Goal: Task Accomplishment & Management: Use online tool/utility

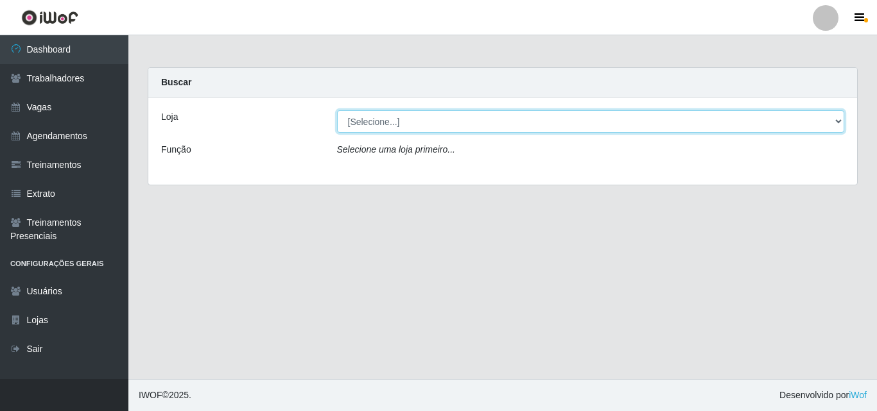
click at [379, 126] on select "[Selecione...] Extremoz Supermercados" at bounding box center [591, 121] width 508 height 22
select select "519"
click at [337, 110] on select "[Selecione...] Extremoz Supermercados" at bounding box center [591, 121] width 508 height 22
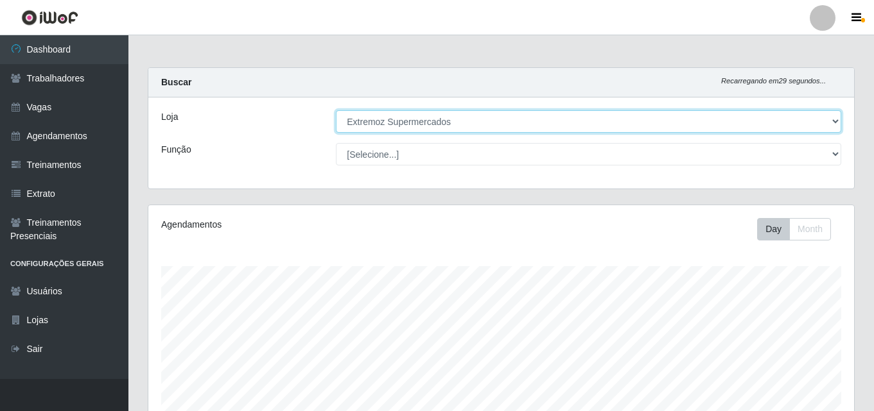
scroll to position [266, 705]
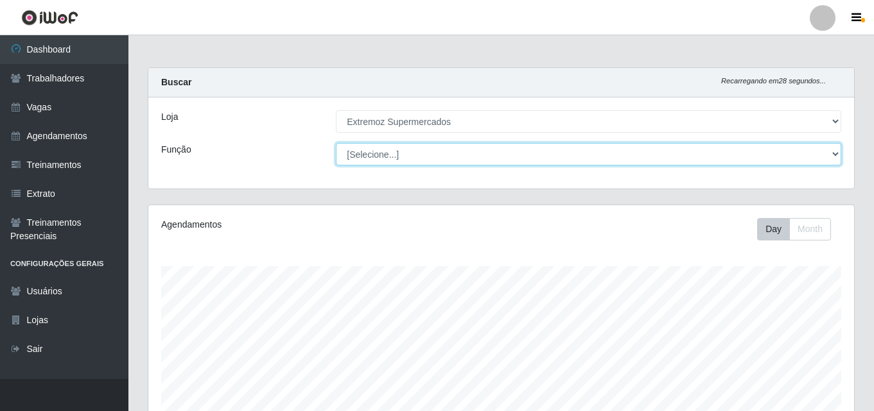
click at [389, 146] on select "[Selecione...] ASG ASG + ASG ++ Embalador Embalador + Embalador ++ Operador de …" at bounding box center [588, 154] width 505 height 22
click at [336, 143] on select "[Selecione...] ASG ASG + ASG ++ Embalador Embalador + Embalador ++ Operador de …" at bounding box center [588, 154] width 505 height 22
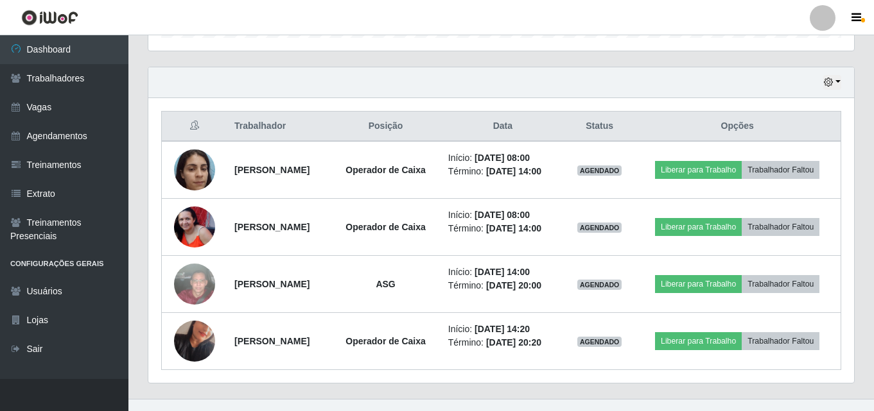
scroll to position [441, 0]
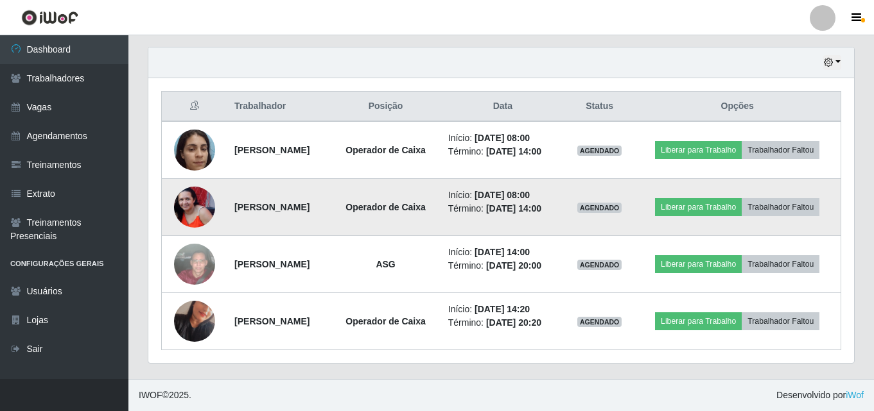
click at [194, 206] on img at bounding box center [194, 207] width 41 height 41
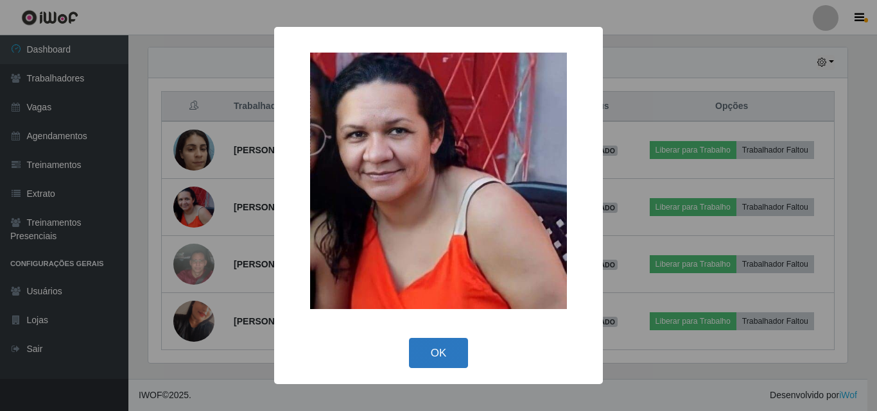
click at [451, 359] on button "OK" at bounding box center [439, 353] width 60 height 30
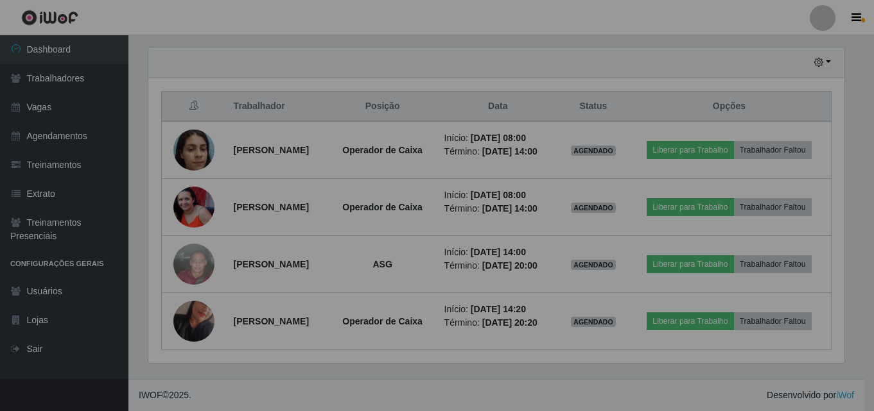
scroll to position [266, 705]
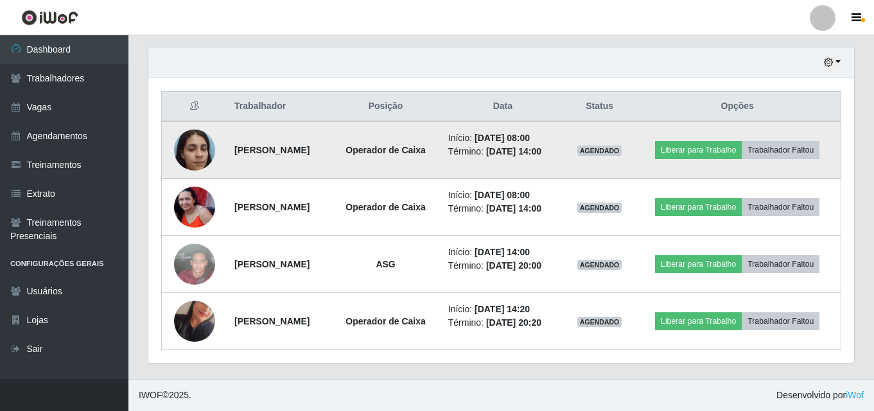
click at [187, 154] on img at bounding box center [194, 150] width 41 height 55
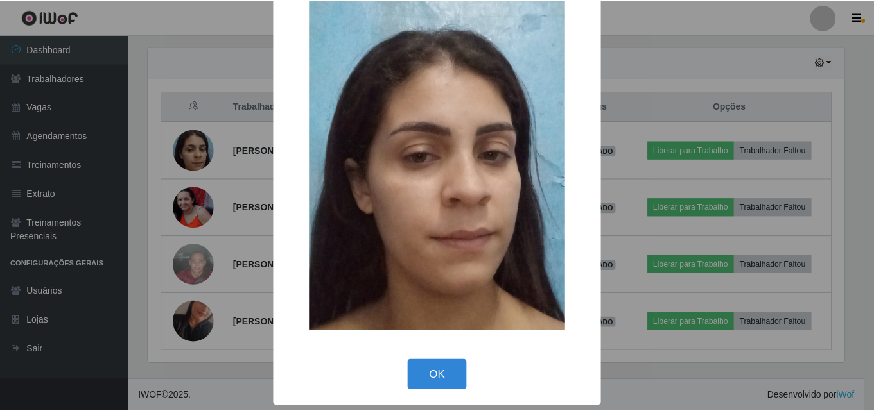
scroll to position [43, 0]
click at [425, 383] on button "OK" at bounding box center [439, 374] width 60 height 30
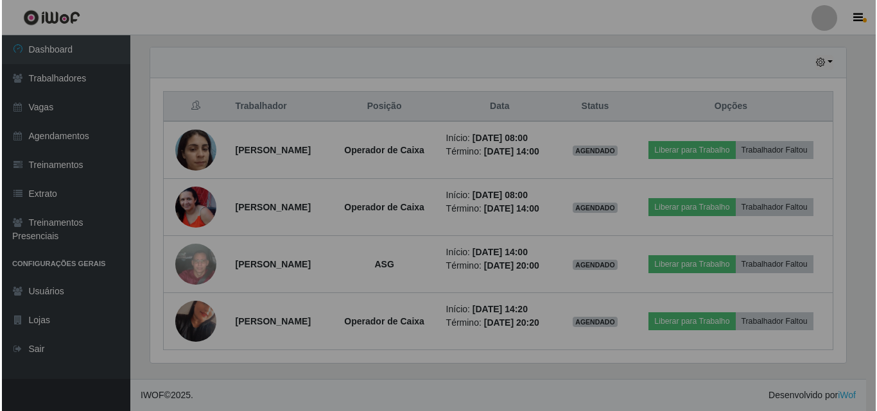
scroll to position [266, 705]
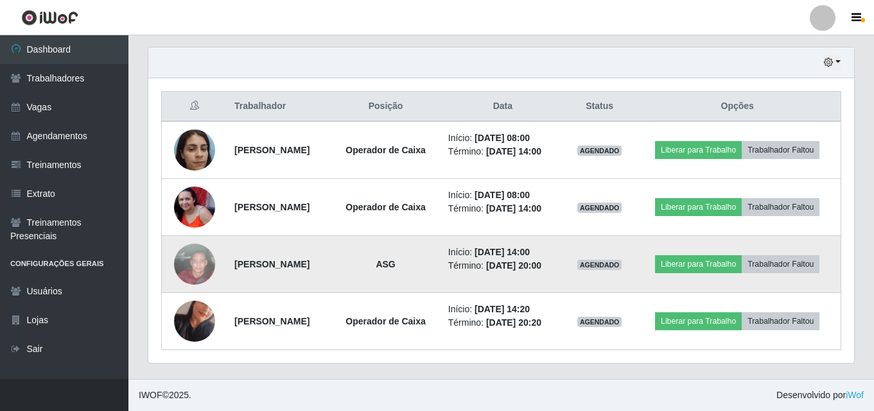
click at [189, 256] on img at bounding box center [194, 264] width 41 height 73
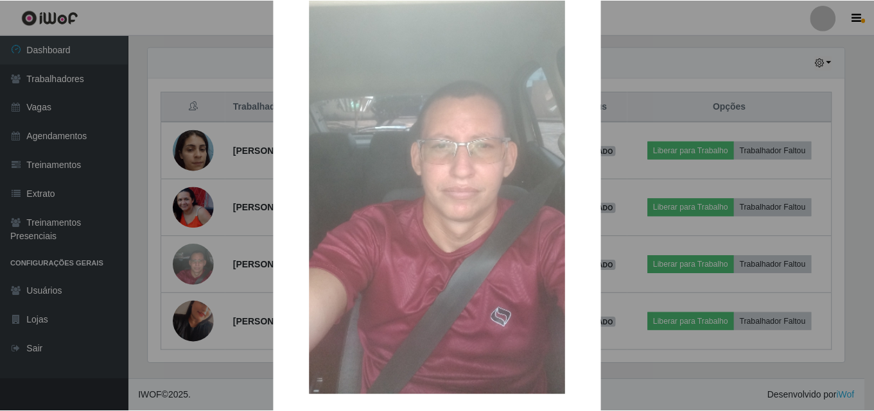
scroll to position [157, 0]
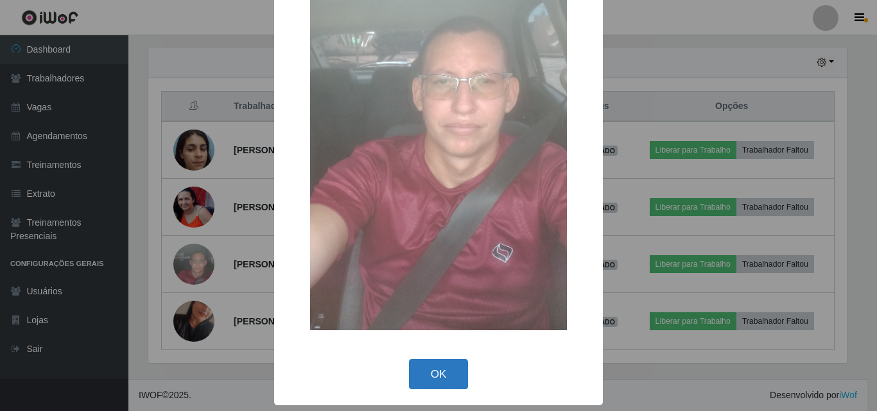
click at [424, 375] on button "OK" at bounding box center [439, 374] width 60 height 30
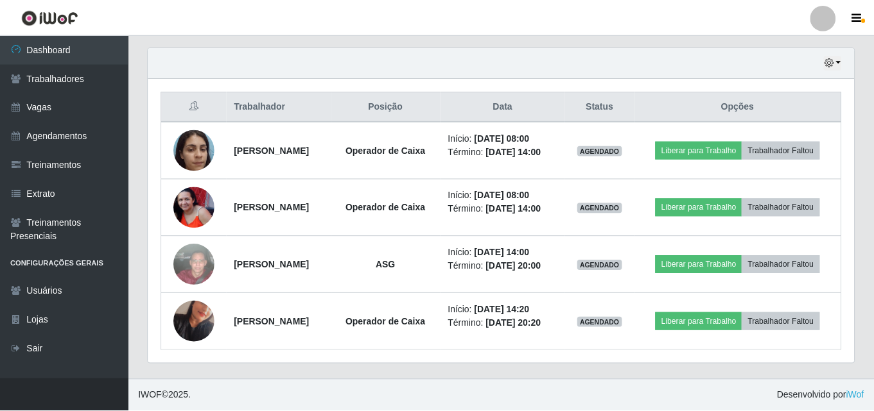
scroll to position [266, 705]
